Goal: Task Accomplishment & Management: Use online tool/utility

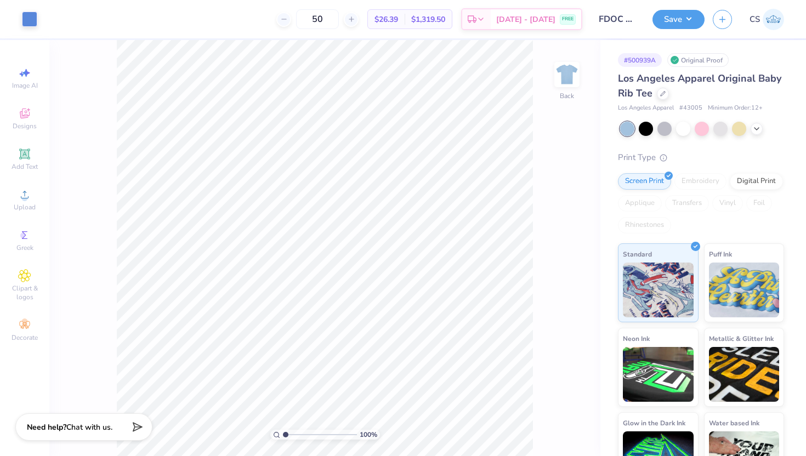
click at [662, 99] on div at bounding box center [663, 94] width 12 height 12
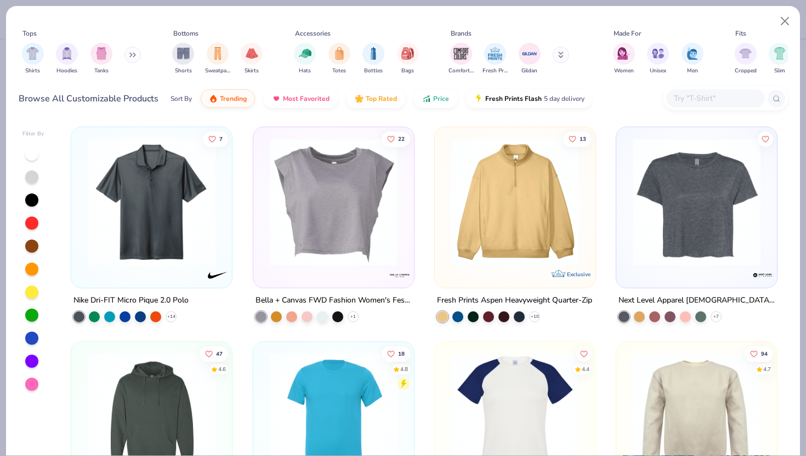
click at [692, 104] on input "text" at bounding box center [714, 98] width 84 height 13
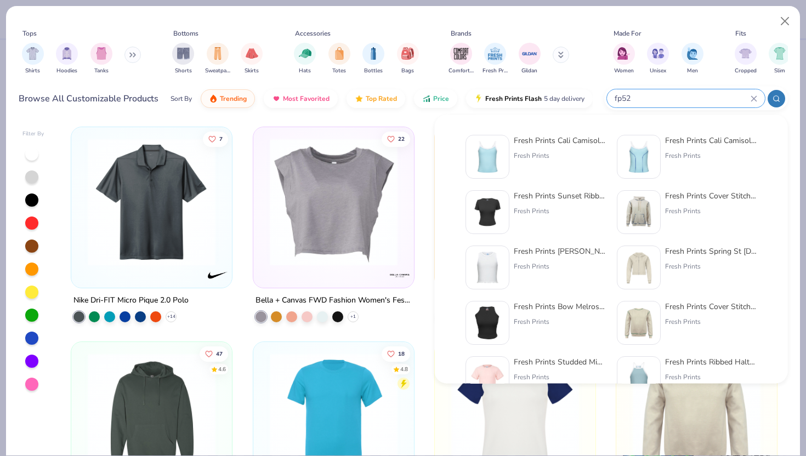
type input "fp52"
click at [550, 139] on div "Fresh Prints Cali Camisole Top" at bounding box center [560, 141] width 92 height 12
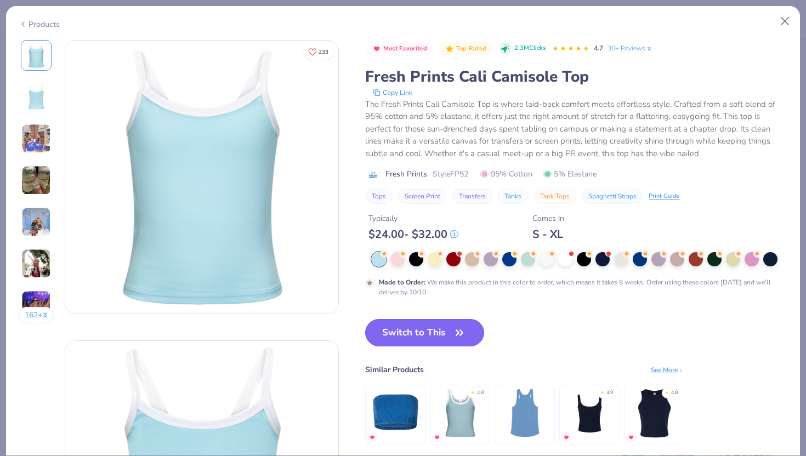
click at [421, 335] on button "Switch to This" at bounding box center [424, 332] width 119 height 27
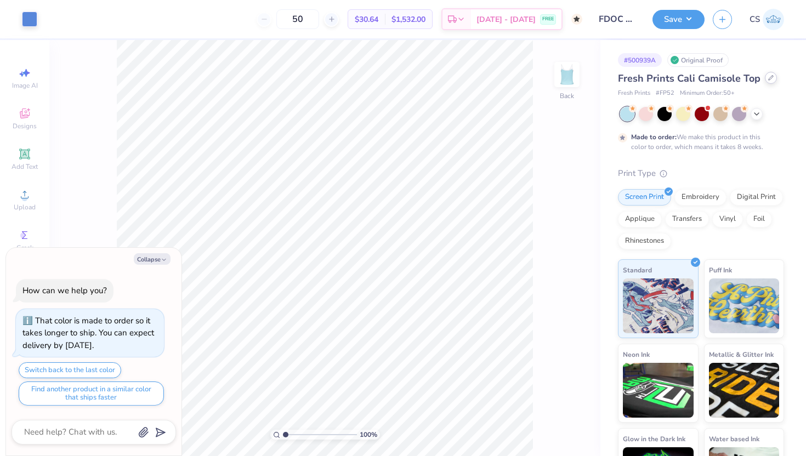
click at [765, 78] on div at bounding box center [771, 78] width 12 height 12
type textarea "x"
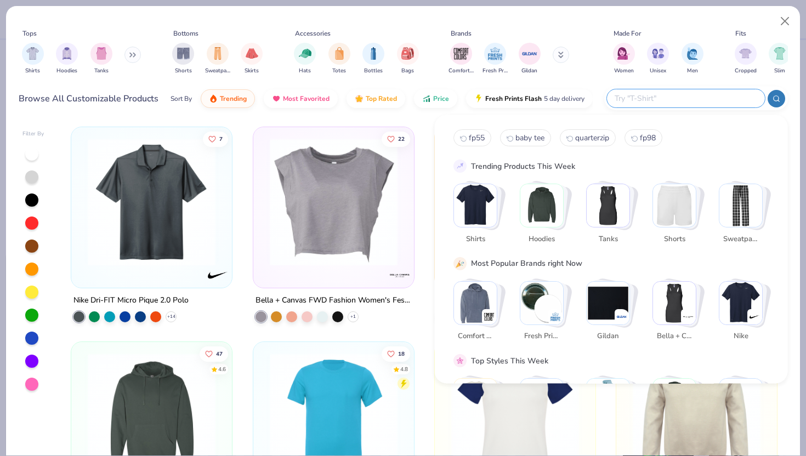
click at [694, 102] on input "text" at bounding box center [685, 98] width 144 height 13
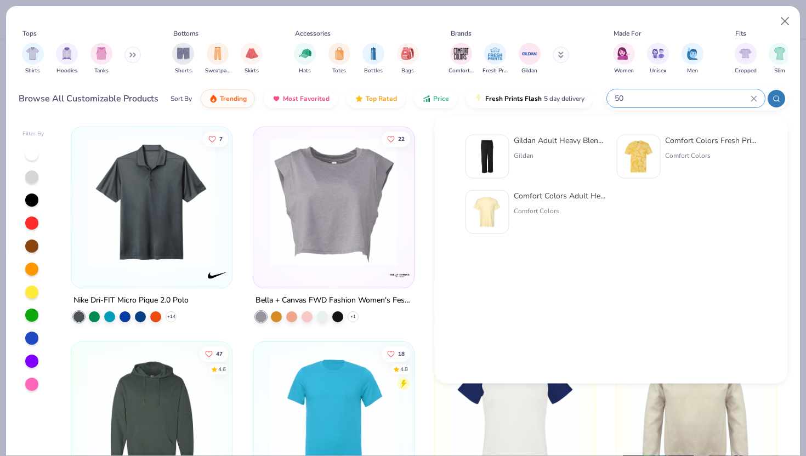
type input "5"
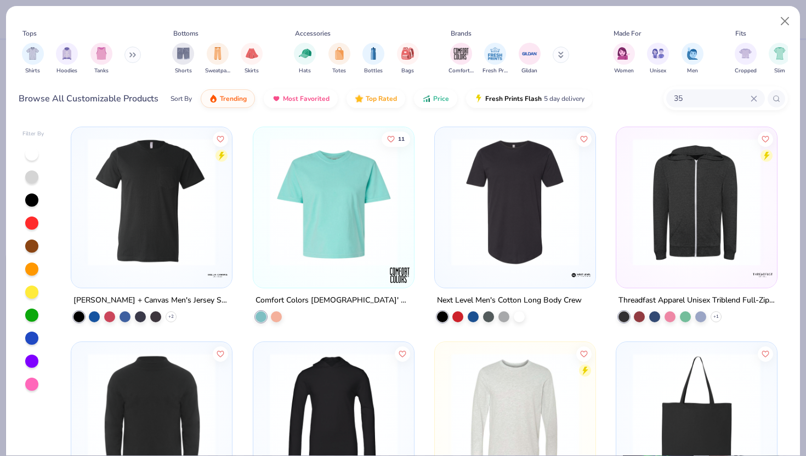
type input "3"
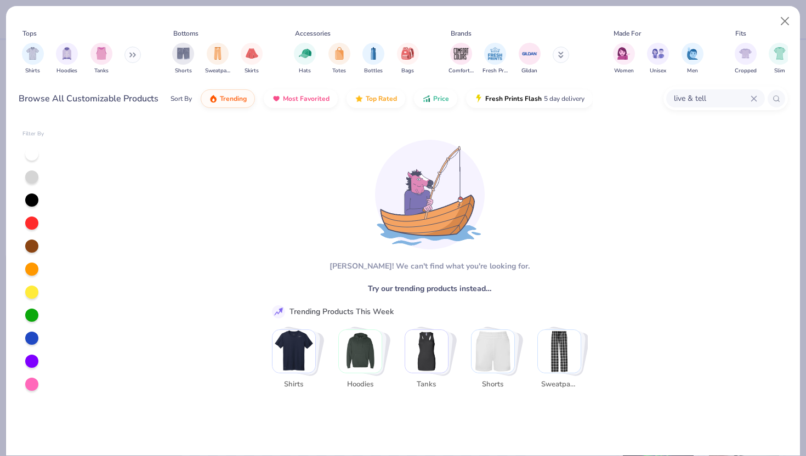
type input "live & tell"
click at [755, 100] on icon at bounding box center [753, 98] width 5 height 5
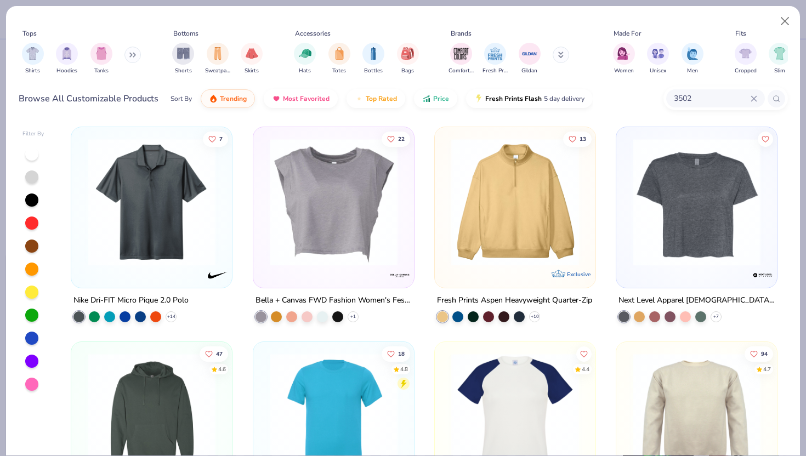
type input "3502"
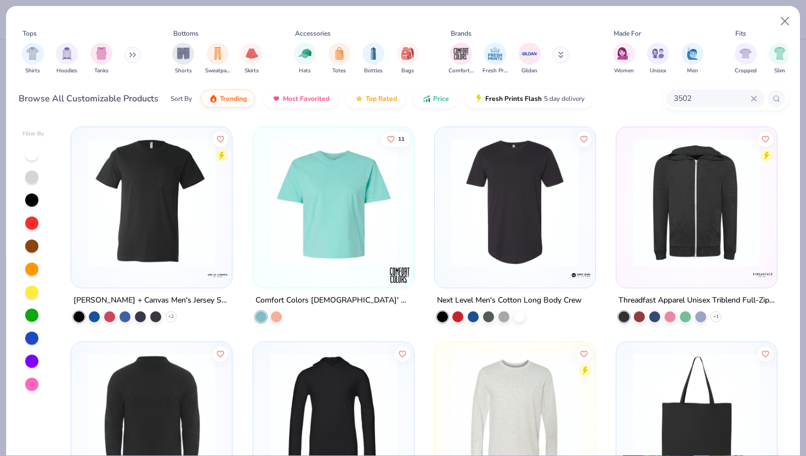
click at [778, 99] on icon at bounding box center [776, 99] width 8 height 8
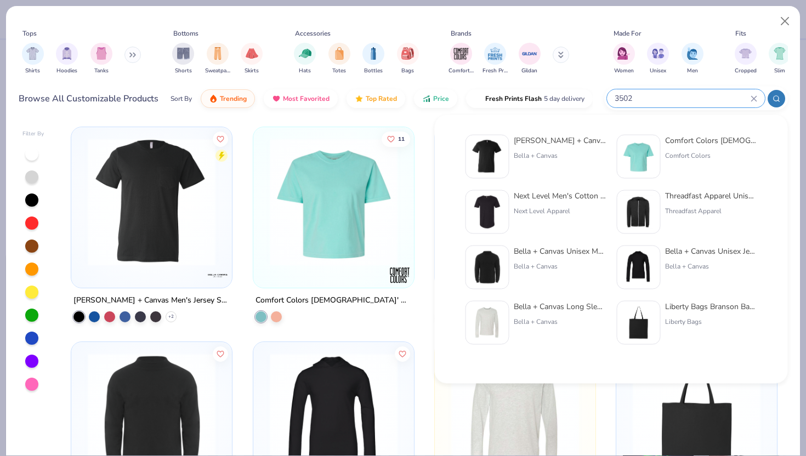
click at [754, 95] on icon at bounding box center [753, 98] width 7 height 7
